Goal: Obtain resource: Download file/media

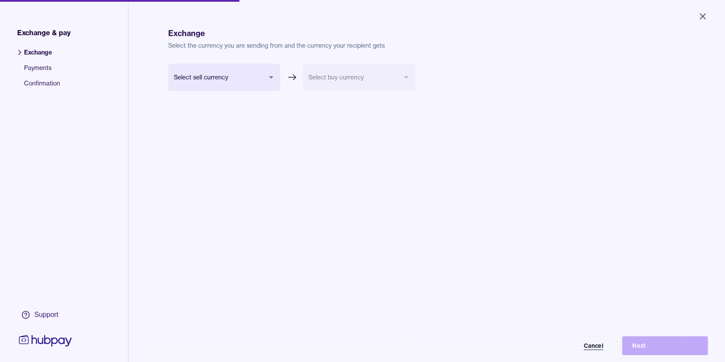
click at [598, 349] on button "Cancel" at bounding box center [571, 345] width 86 height 19
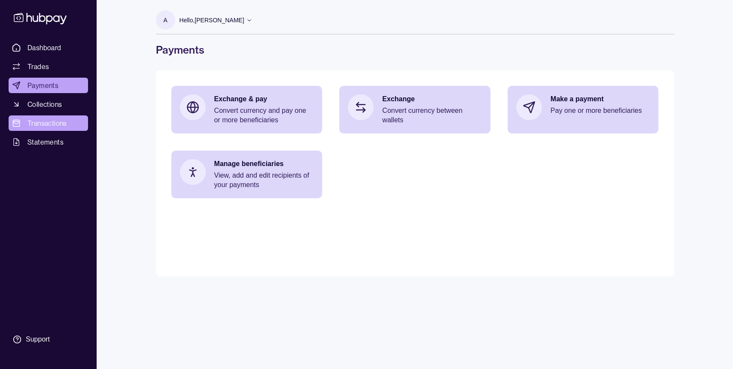
click at [71, 124] on link "Transactions" at bounding box center [48, 122] width 79 height 15
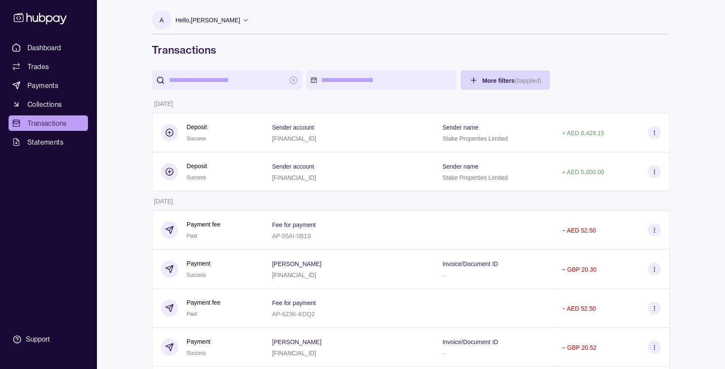
click at [64, 39] on div "Dashboard Trades Payments Collections Transactions Statements Support" at bounding box center [48, 184] width 97 height 369
click at [63, 46] on link "Dashboard" at bounding box center [48, 47] width 79 height 15
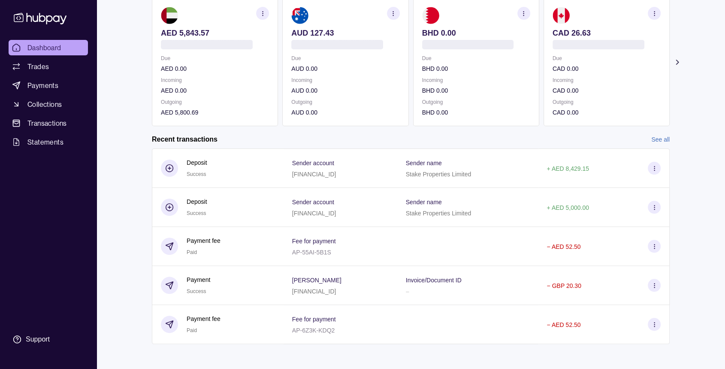
scroll to position [90, 0]
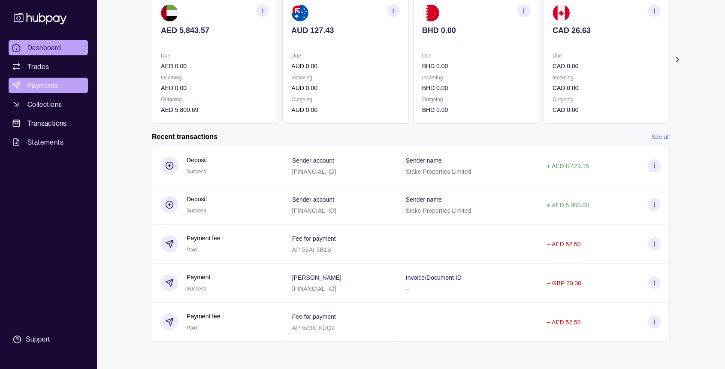
click at [76, 83] on link "Payments" at bounding box center [48, 85] width 79 height 15
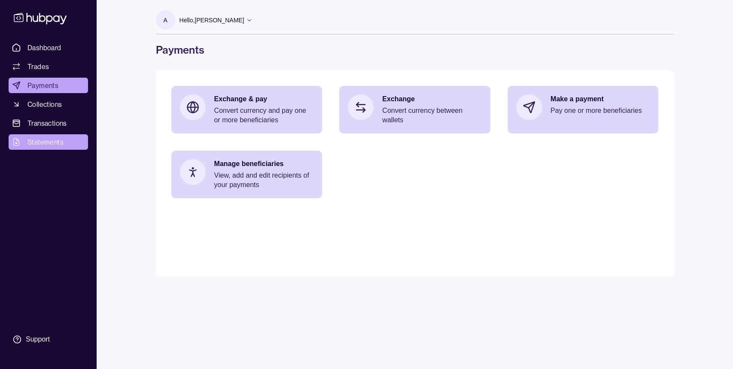
click at [63, 146] on link "Statements" at bounding box center [48, 141] width 79 height 15
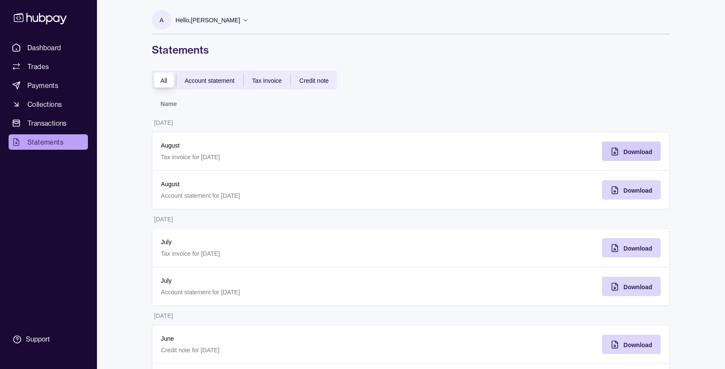
click at [639, 153] on span "Download" at bounding box center [638, 151] width 29 height 7
click at [639, 188] on span "Download" at bounding box center [638, 190] width 29 height 7
